Goal: Information Seeking & Learning: Learn about a topic

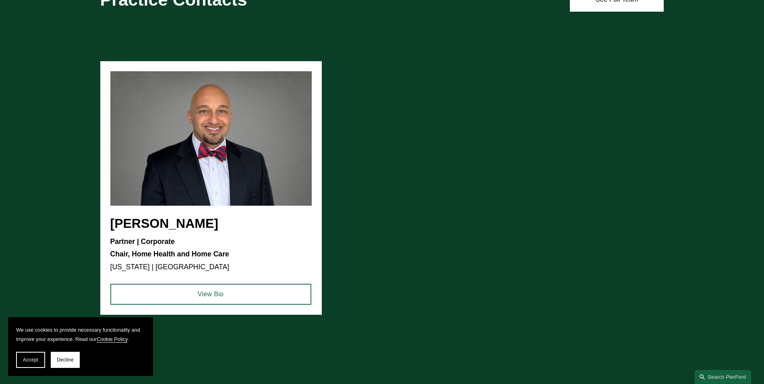
scroll to position [845, 0]
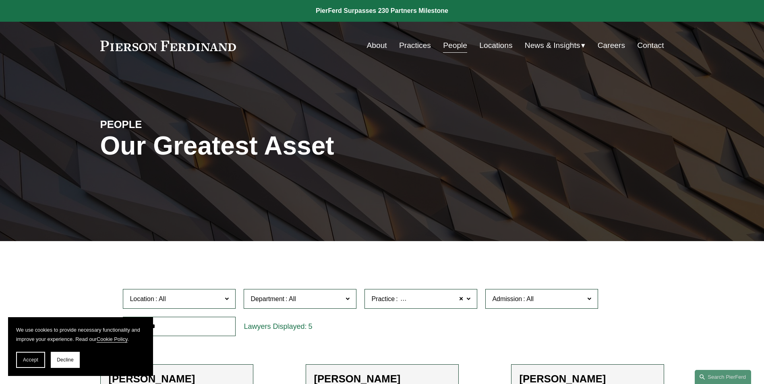
click at [139, 45] on link at bounding box center [168, 46] width 136 height 10
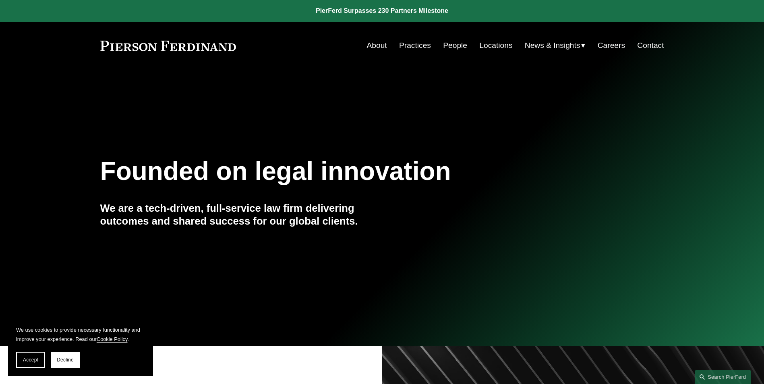
click at [449, 45] on link "People" at bounding box center [455, 45] width 24 height 15
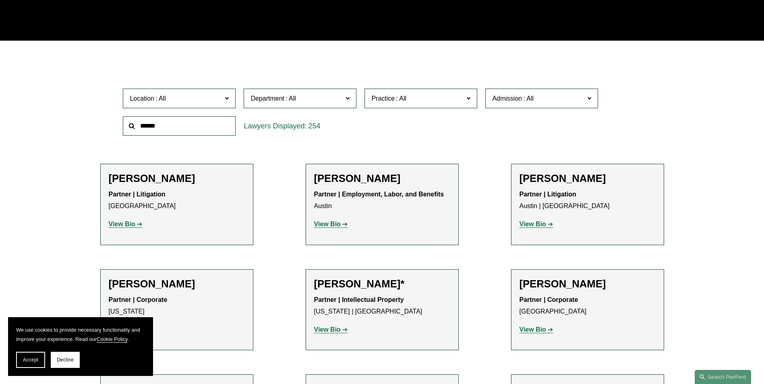
scroll to position [201, 0]
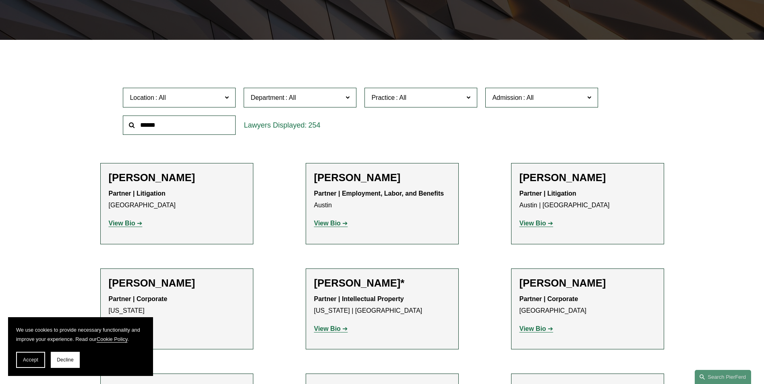
click at [207, 126] on input "text" at bounding box center [179, 126] width 113 height 20
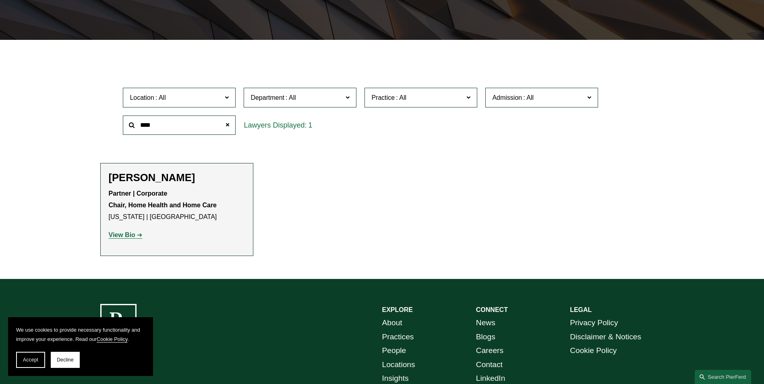
type input "****"
drag, startPoint x: 134, startPoint y: 235, endPoint x: 128, endPoint y: 236, distance: 5.9
click at [134, 235] on strong "View Bio" at bounding box center [122, 234] width 27 height 7
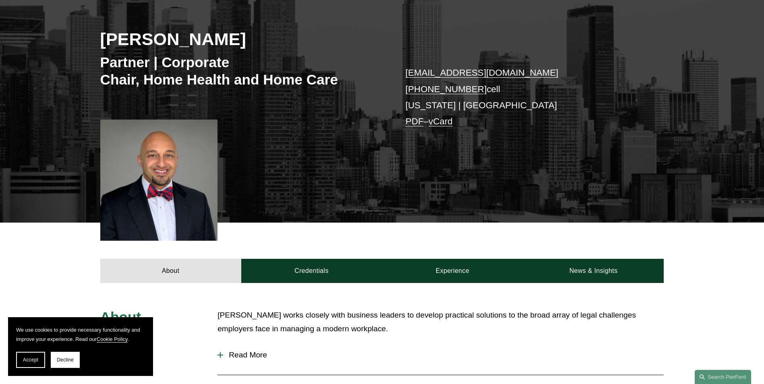
scroll to position [201, 0]
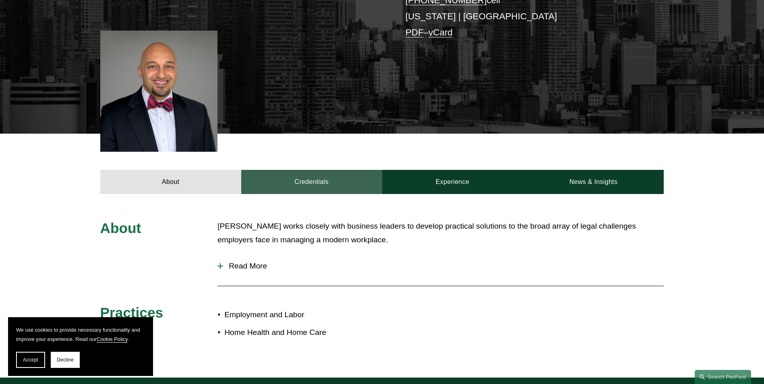
click at [311, 173] on link "Credentials" at bounding box center [311, 182] width 141 height 24
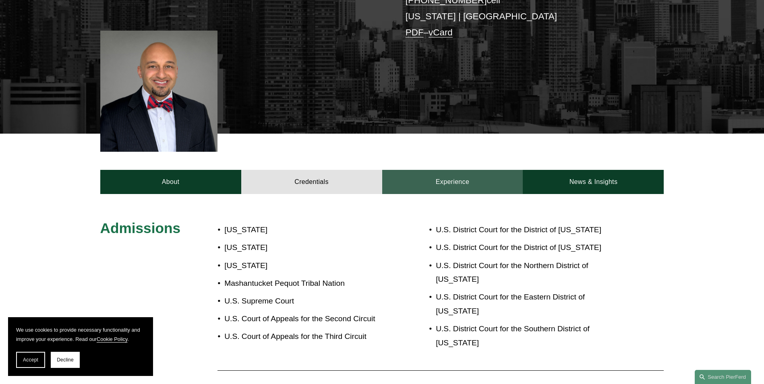
click at [422, 184] on link "Experience" at bounding box center [452, 182] width 141 height 24
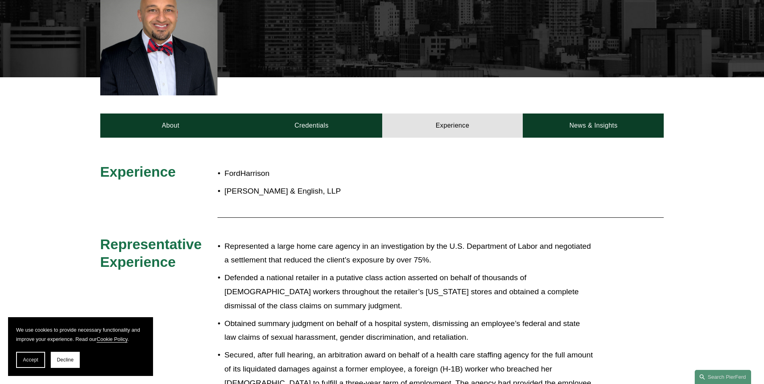
scroll to position [231, 0]
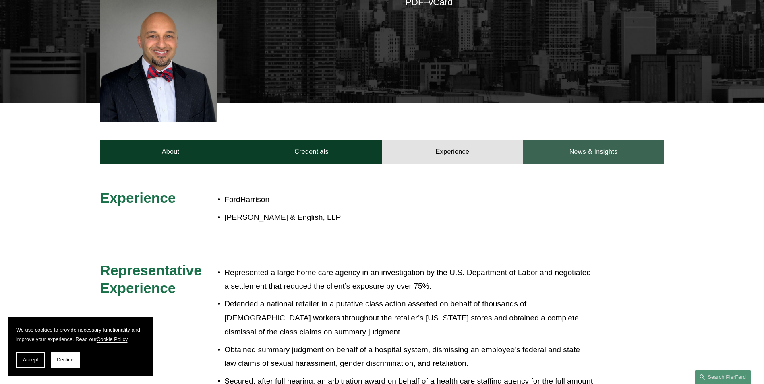
click at [625, 152] on link "News & Insights" at bounding box center [593, 152] width 141 height 24
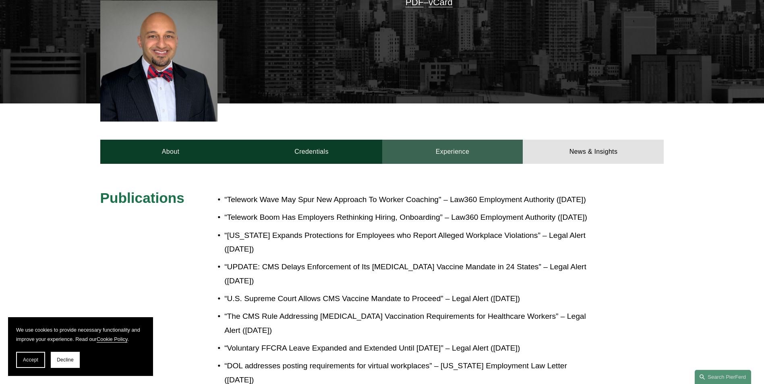
click at [452, 150] on link "Experience" at bounding box center [452, 152] width 141 height 24
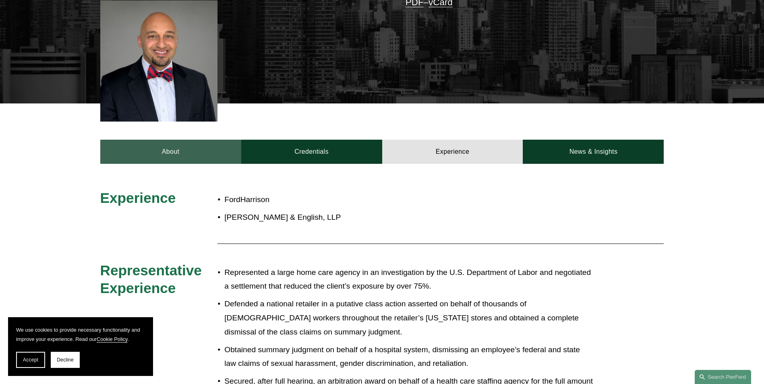
click at [200, 154] on link "About" at bounding box center [170, 152] width 141 height 24
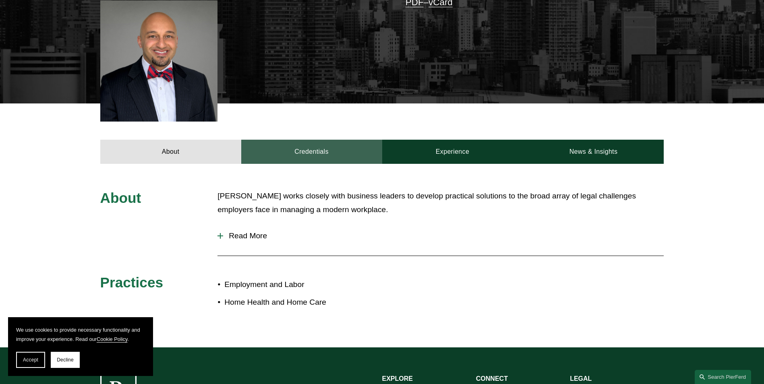
scroll to position [0, 0]
